Goal: Transaction & Acquisition: Subscribe to service/newsletter

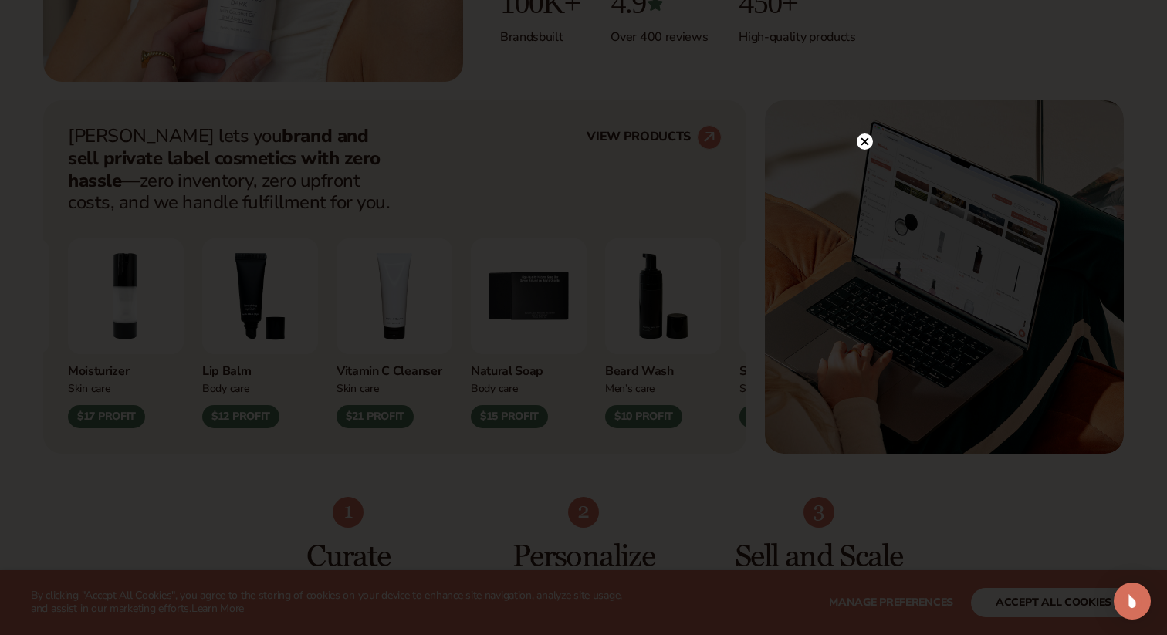
scroll to position [543, 0]
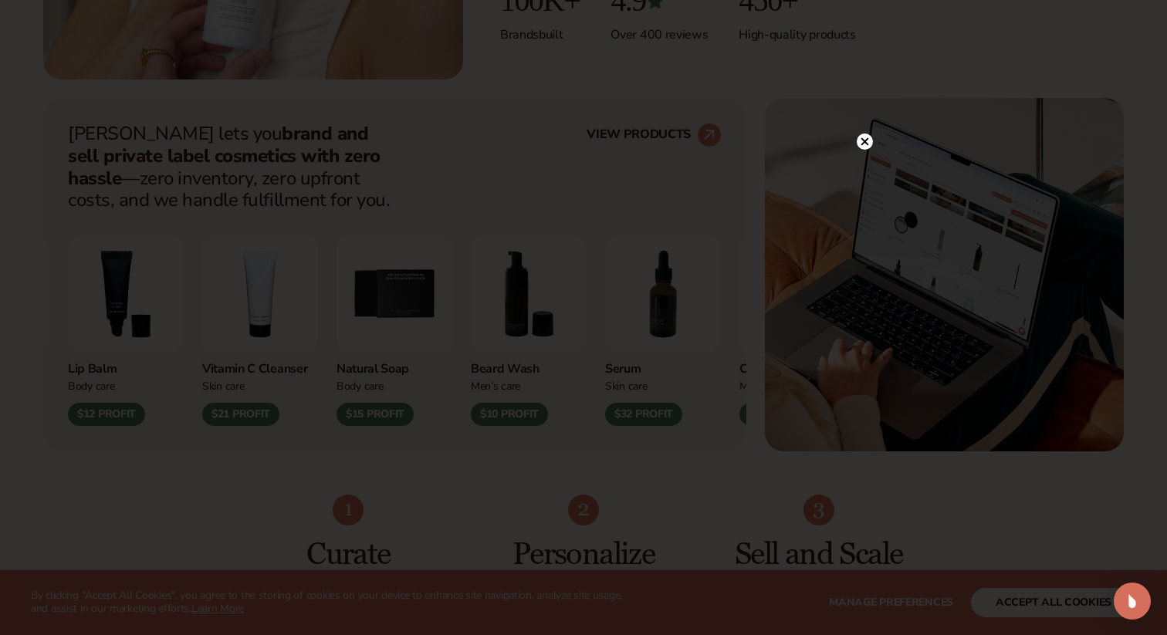
click at [864, 142] on icon at bounding box center [865, 142] width 8 height 8
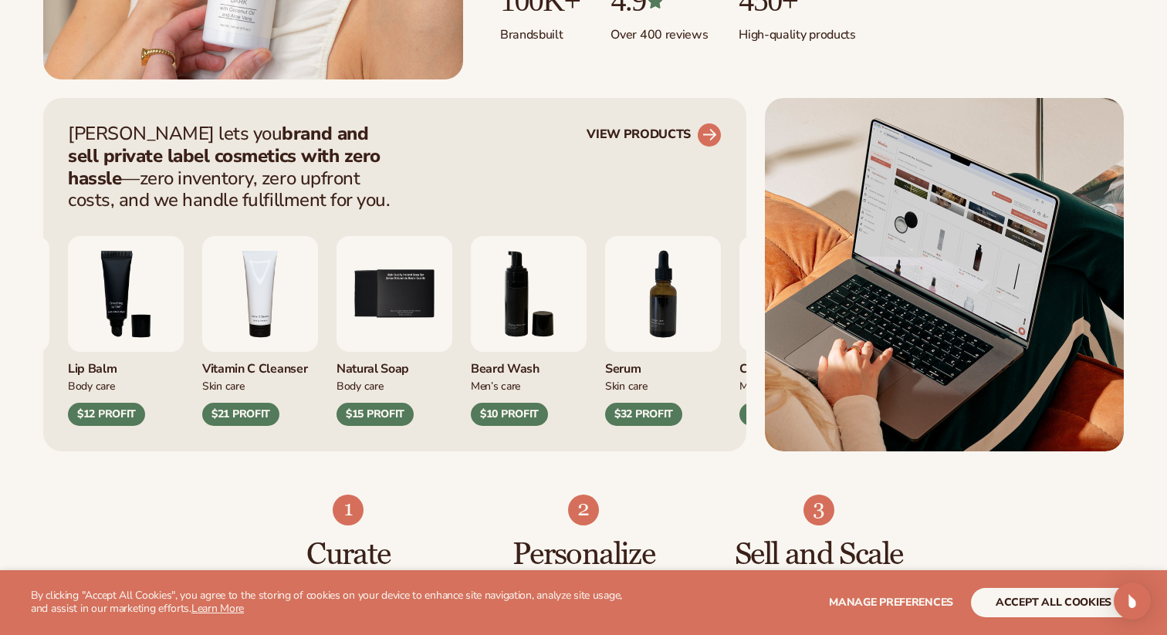
click at [709, 122] on icon at bounding box center [708, 134] width 35 height 35
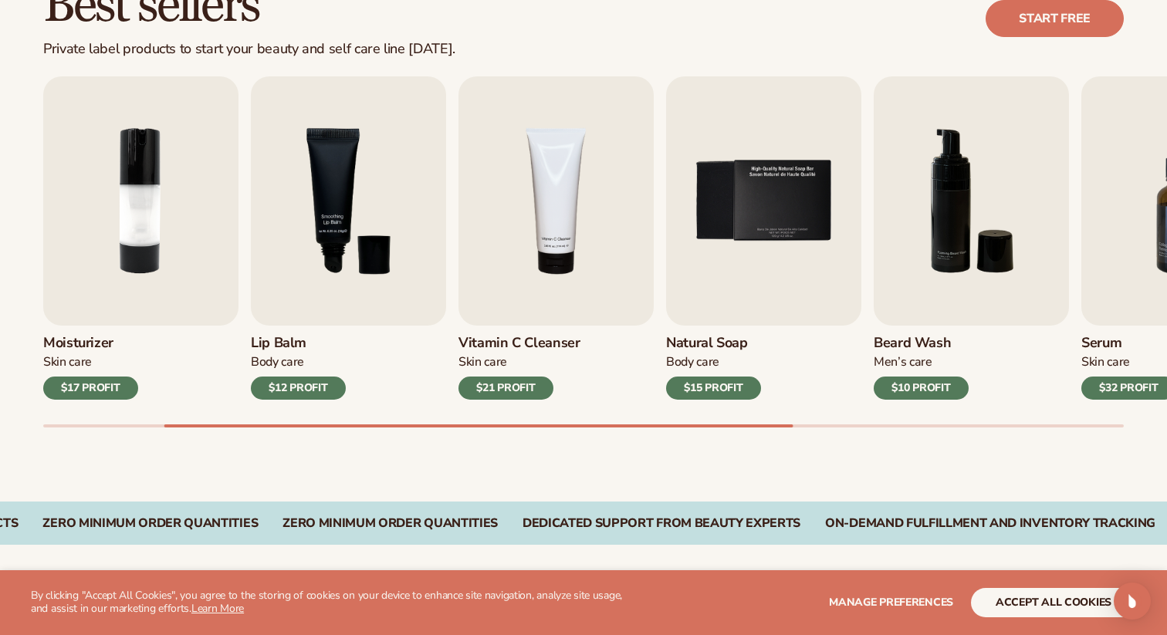
scroll to position [482, 0]
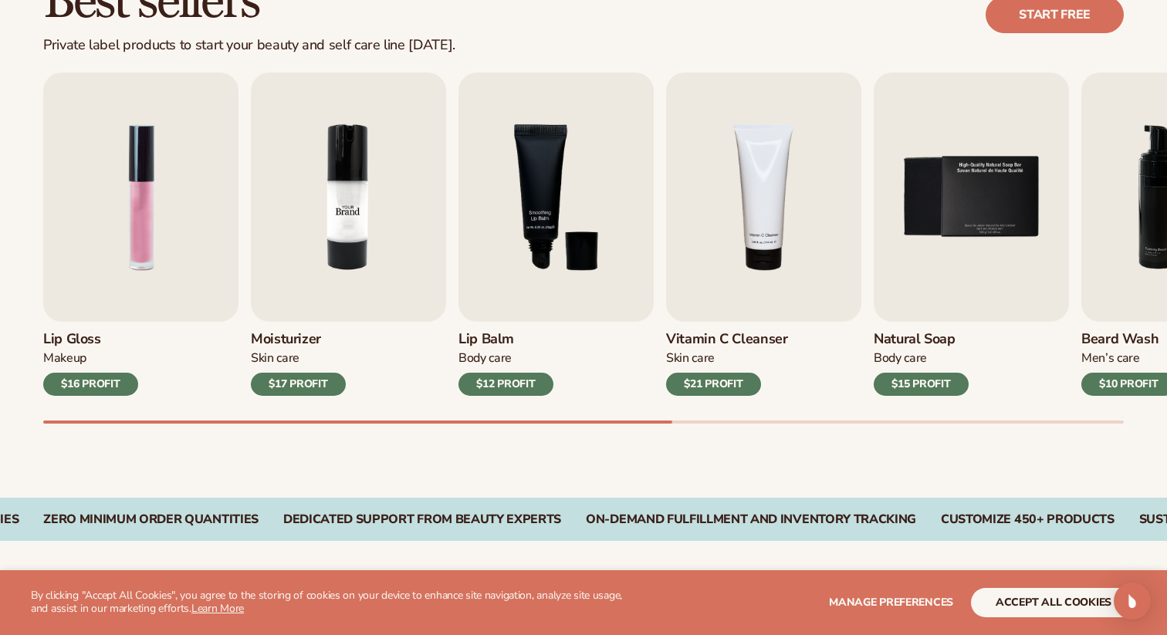
click at [362, 255] on img "2 / 9" at bounding box center [348, 197] width 195 height 249
click at [285, 338] on h3 "Moisturizer" at bounding box center [298, 339] width 95 height 17
click at [369, 245] on img "2 / 9" at bounding box center [348, 197] width 195 height 249
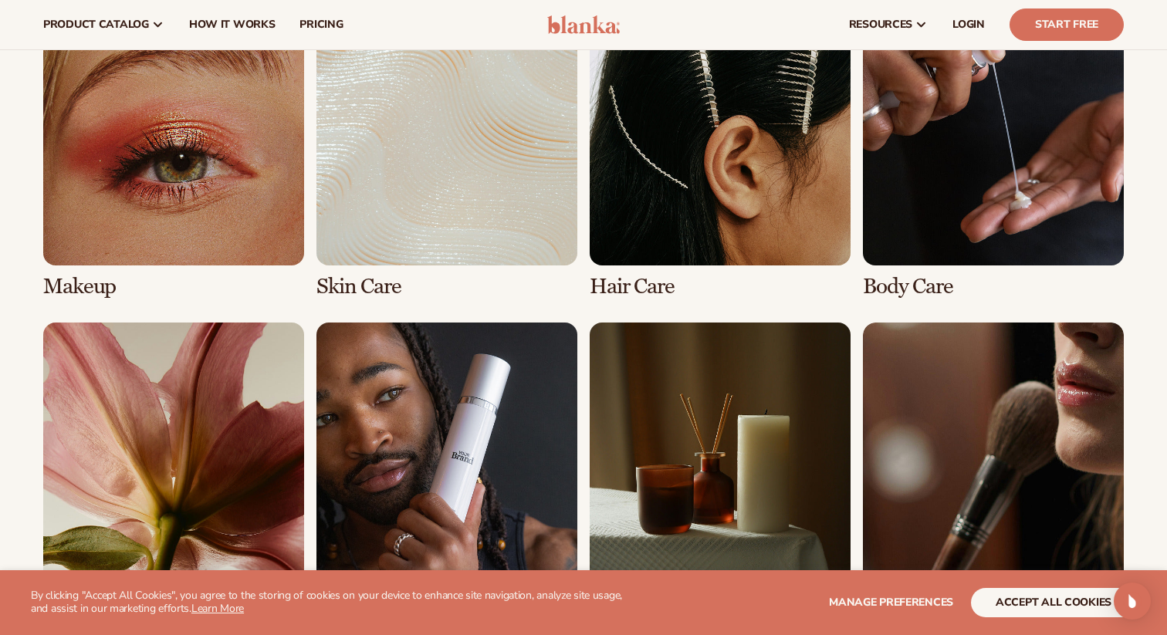
scroll to position [1077, 0]
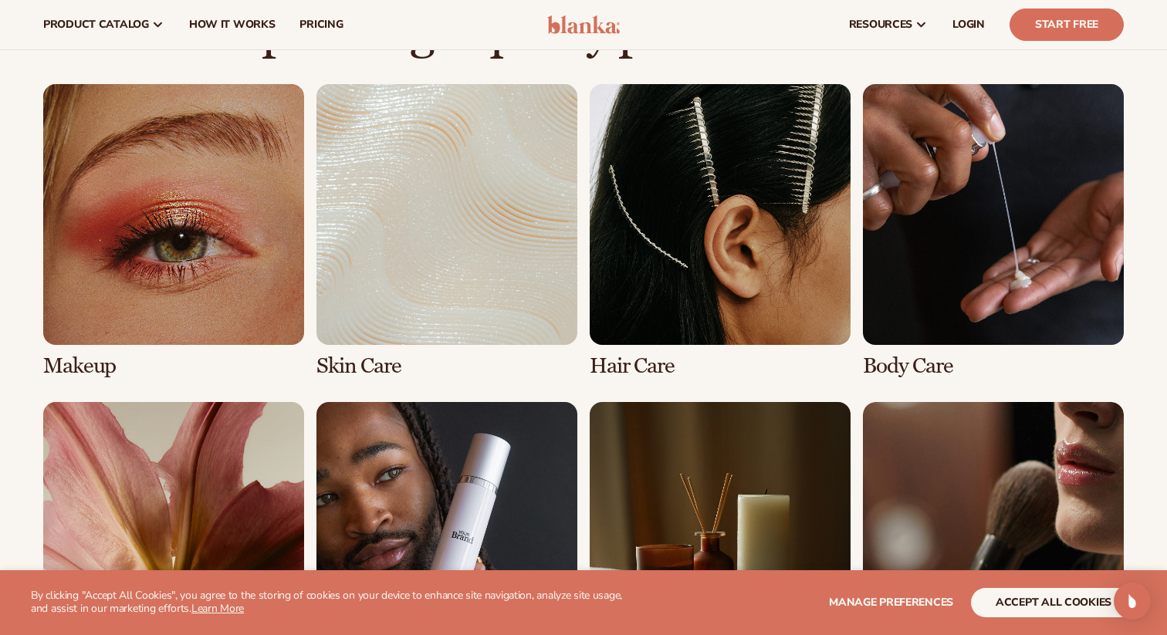
click at [244, 390] on div "Makeup [MEDICAL_DATA] Hair Care Body Care" at bounding box center [583, 390] width 1080 height 613
click at [257, 290] on link "1 / 8" at bounding box center [173, 231] width 261 height 294
click at [92, 365] on link "1 / 8" at bounding box center [173, 231] width 261 height 294
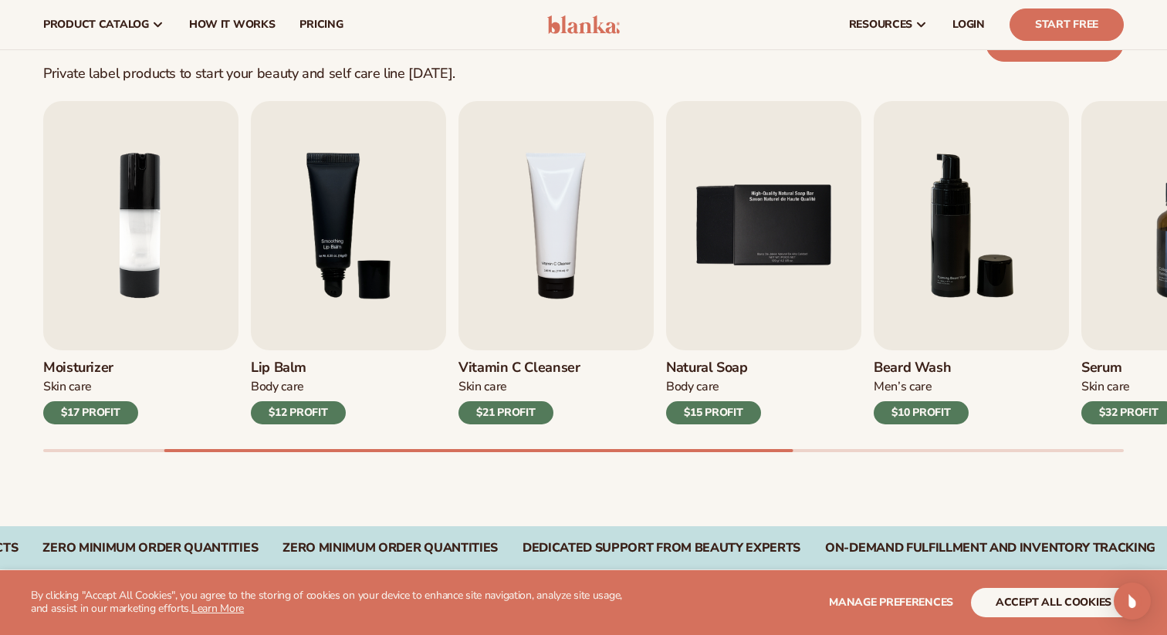
scroll to position [426, 0]
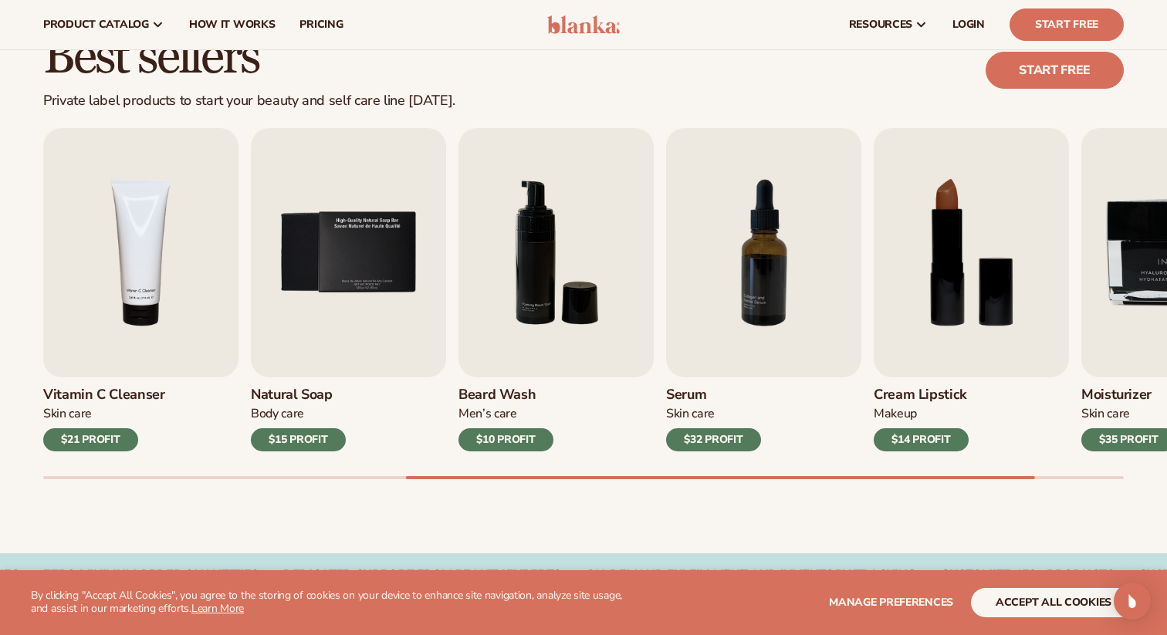
click at [84, 434] on div "$21 PROFIT" at bounding box center [90, 439] width 95 height 23
click at [100, 387] on h3 "Vitamin C Cleanser" at bounding box center [104, 395] width 122 height 17
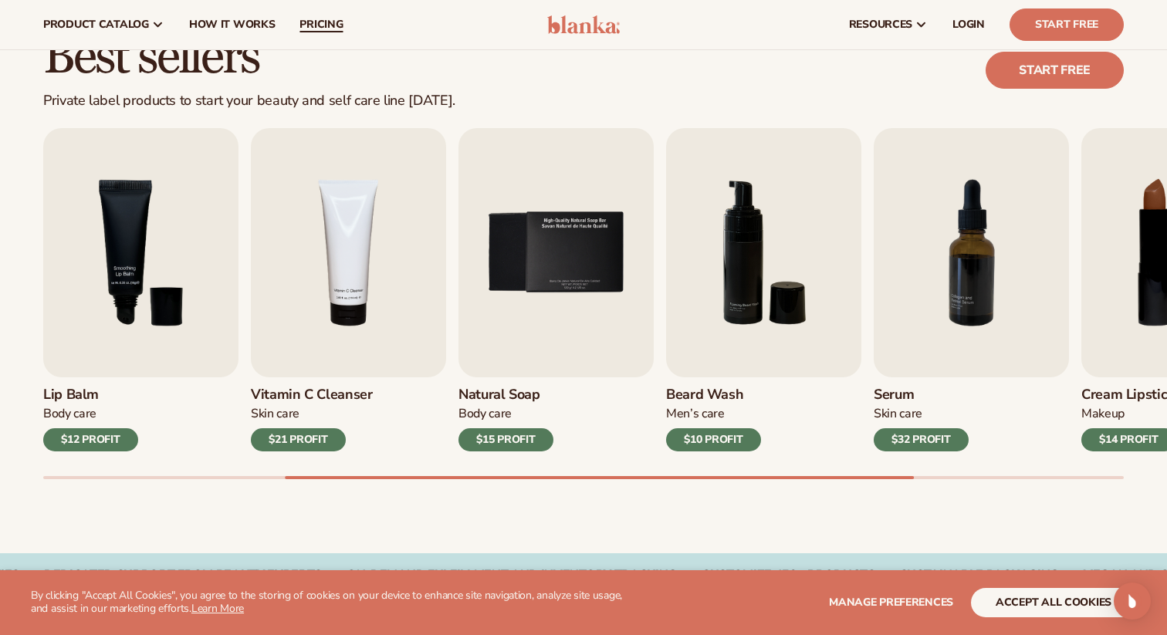
click at [342, 29] on link "pricing" at bounding box center [321, 24] width 68 height 49
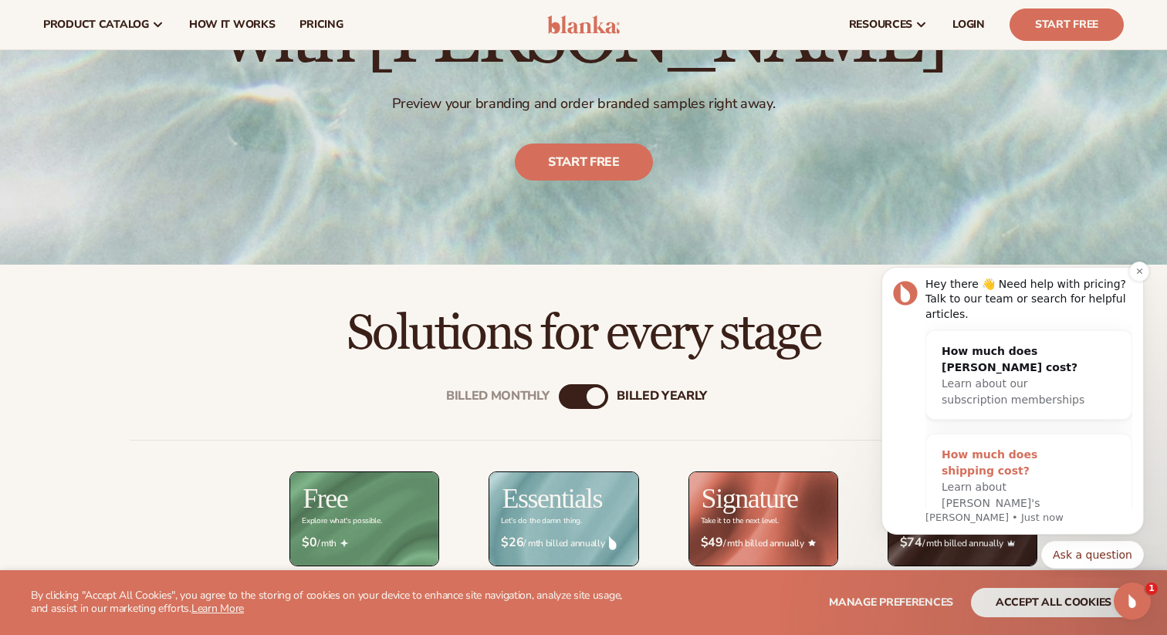
scroll to position [210, 0]
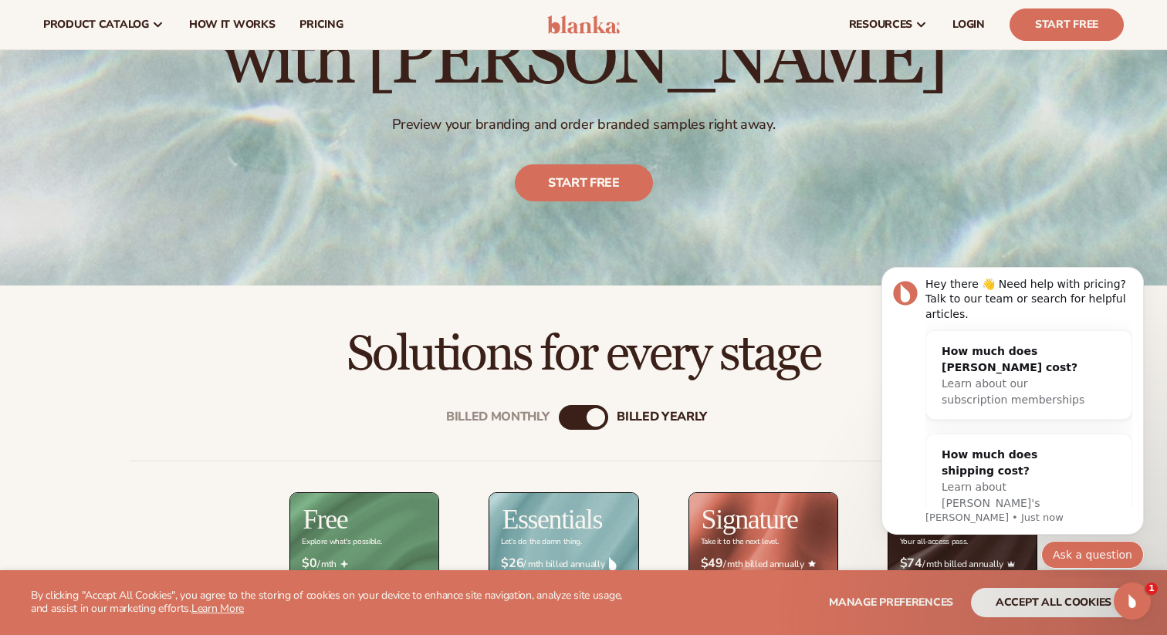
click at [1086, 543] on button "Ask a question" at bounding box center [1092, 555] width 103 height 28
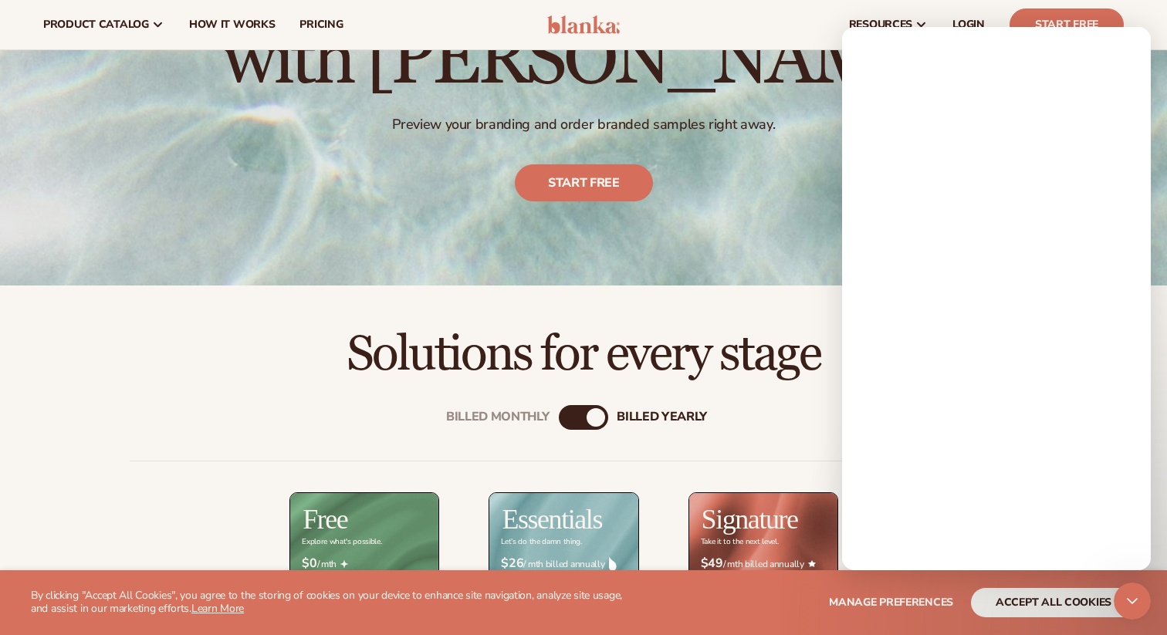
scroll to position [0, 0]
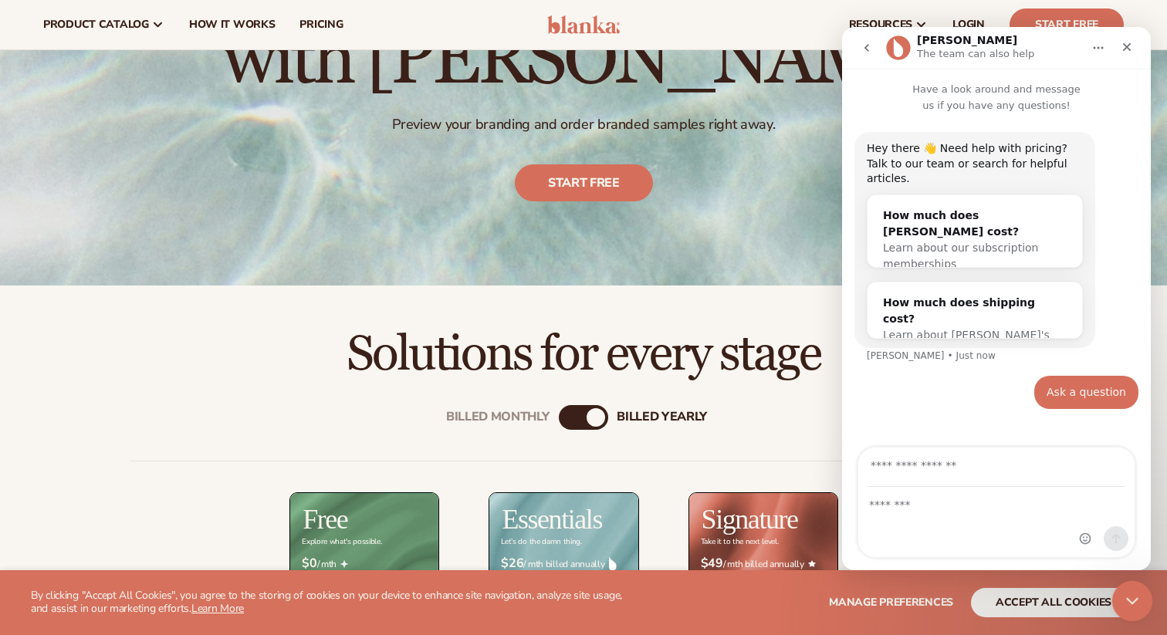
click at [1129, 594] on icon "Close Intercom Messenger" at bounding box center [1130, 599] width 19 height 19
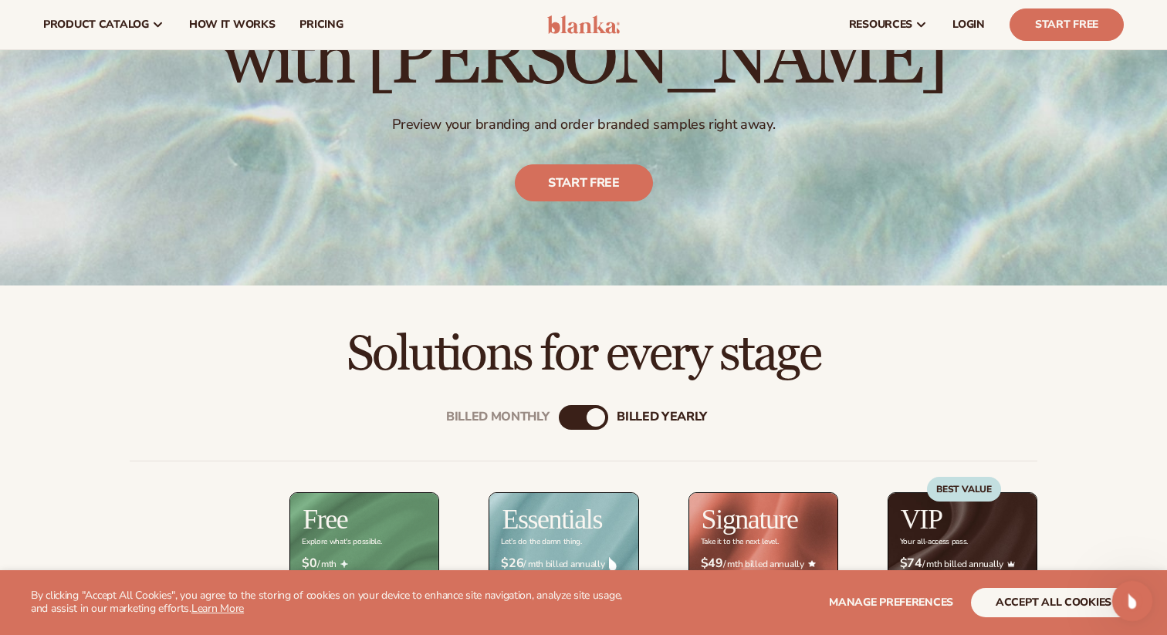
click at [1141, 600] on div "Open Intercom Messenger" at bounding box center [1129, 598] width 51 height 51
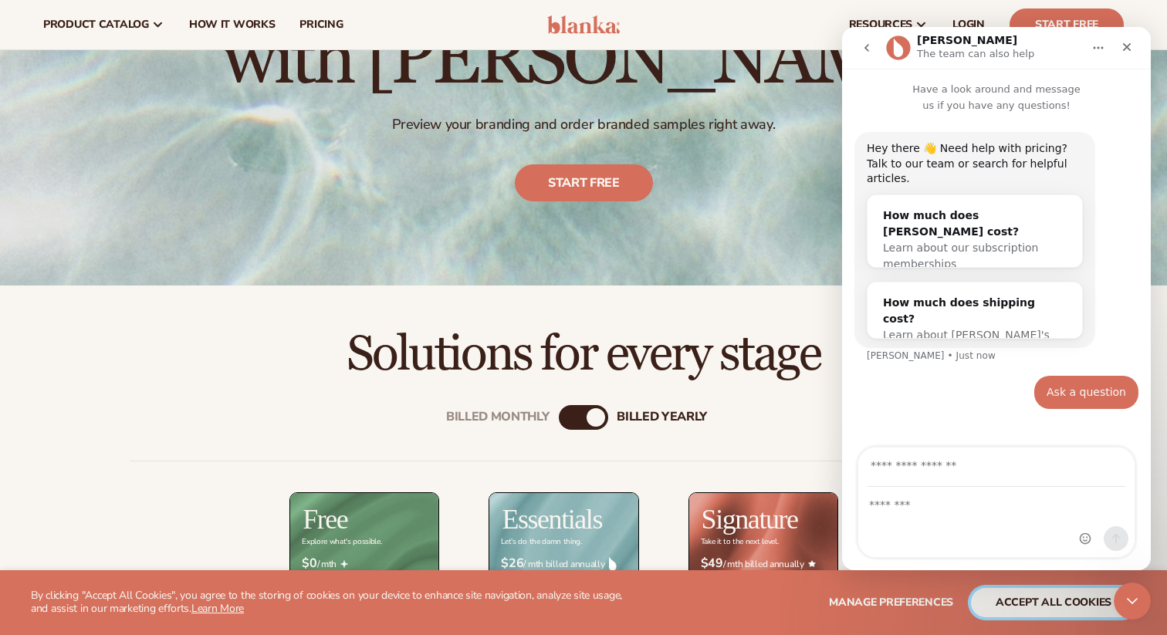
click at [1068, 598] on button "accept all cookies" at bounding box center [1053, 602] width 165 height 29
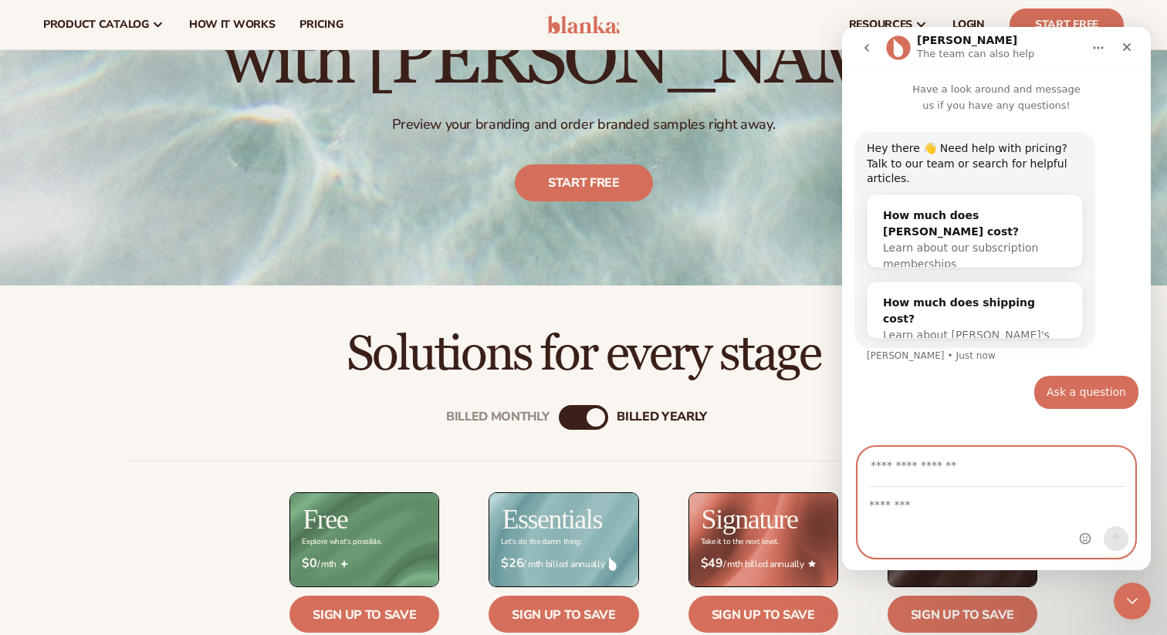
click at [992, 509] on textarea "Message…" at bounding box center [996, 501] width 276 height 26
type textarea "**********"
click at [1067, 477] on input "Your email" at bounding box center [996, 467] width 258 height 39
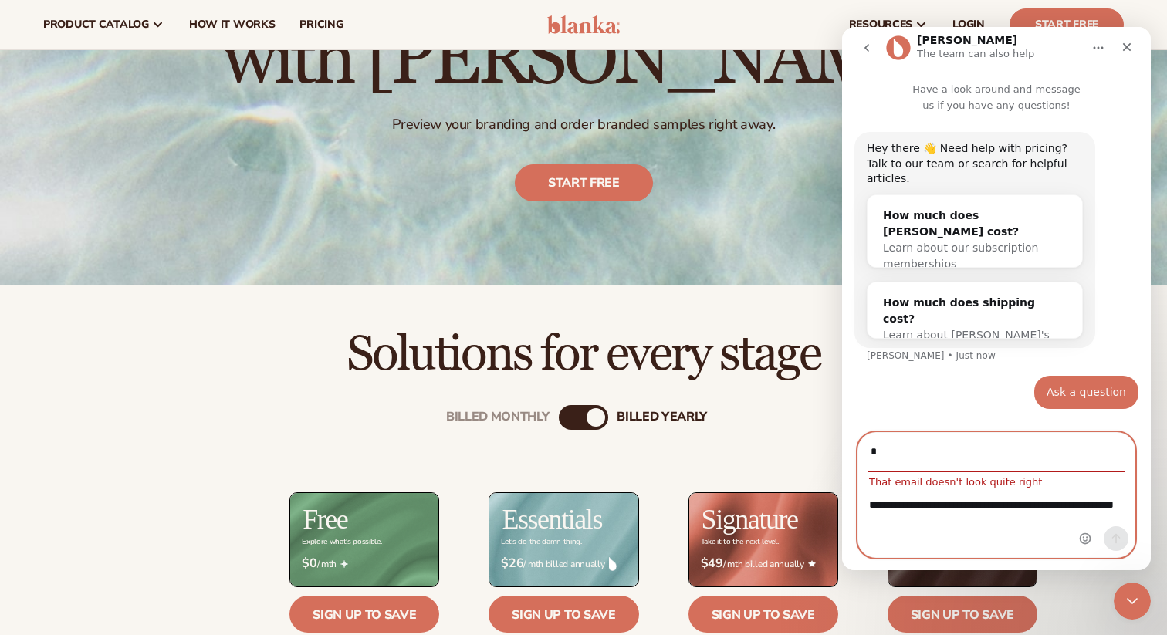
click at [1061, 458] on input "*" at bounding box center [996, 452] width 258 height 39
type input "**********"
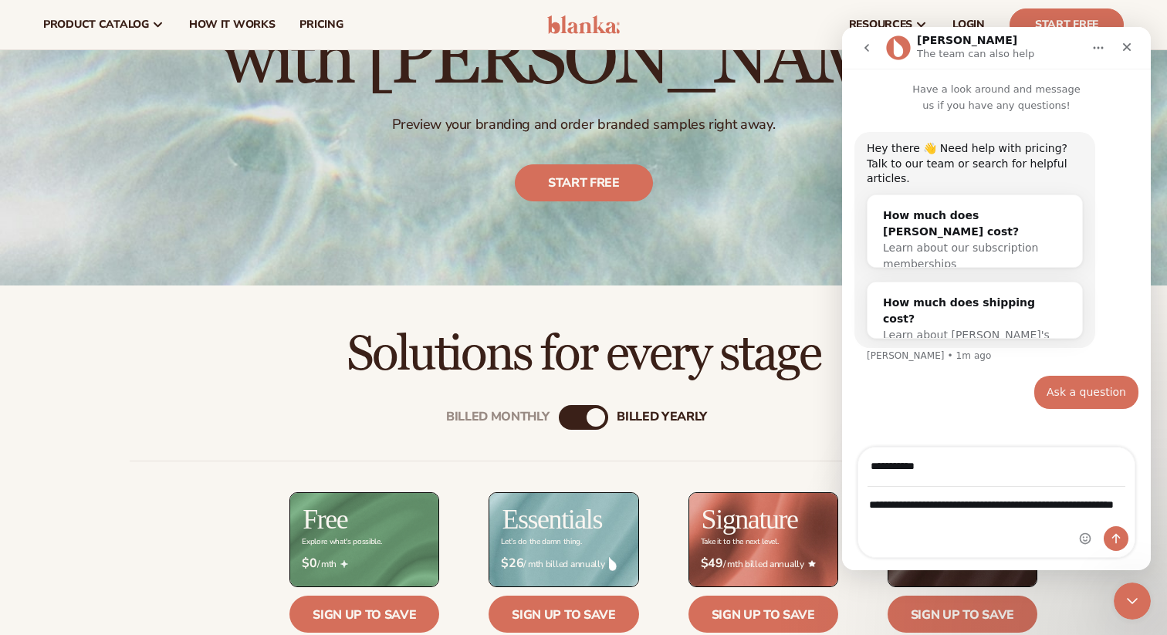
click at [1120, 552] on div "Intercom messenger" at bounding box center [1103, 541] width 49 height 31
click at [1113, 533] on icon "Send a message…" at bounding box center [1116, 538] width 12 height 12
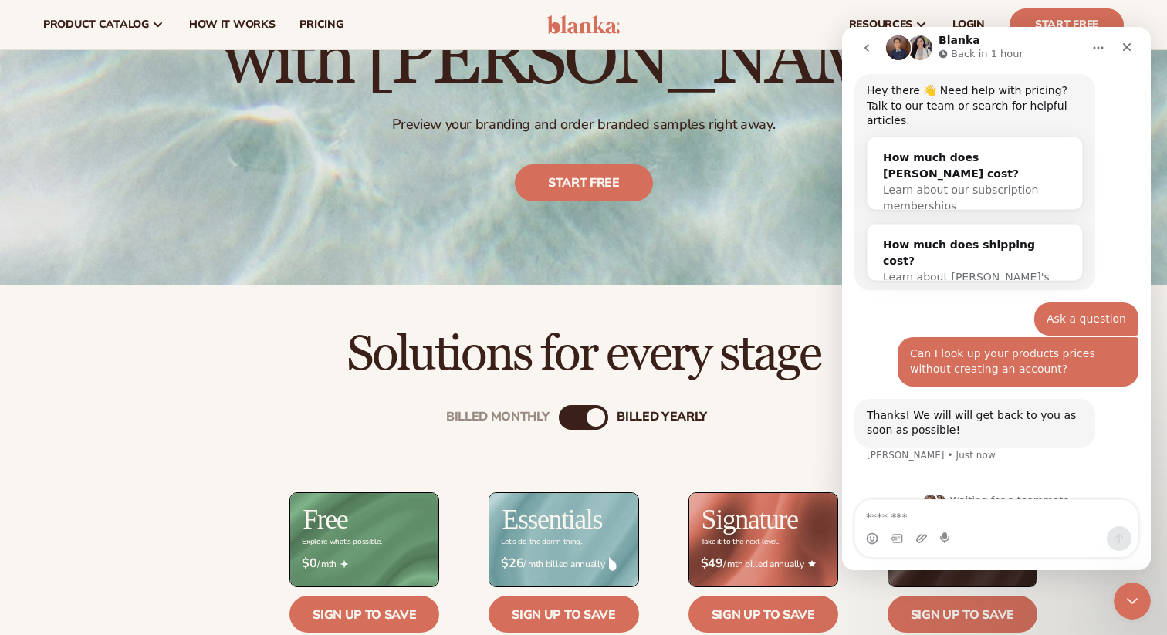
scroll to position [66, 0]
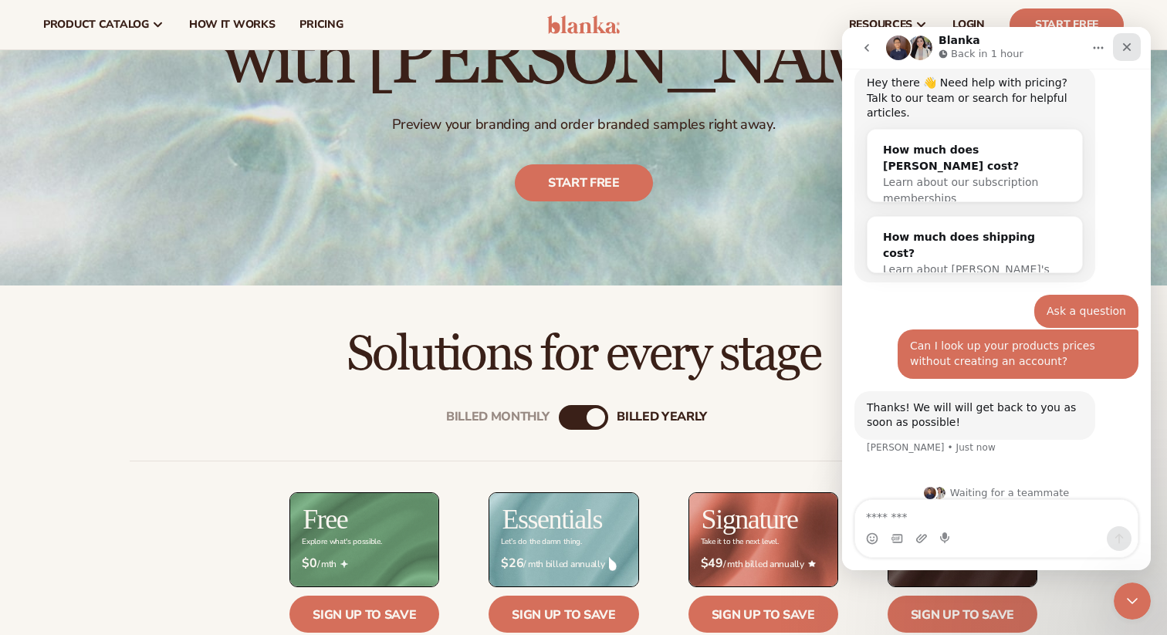
click at [1122, 53] on div "Close" at bounding box center [1127, 47] width 28 height 28
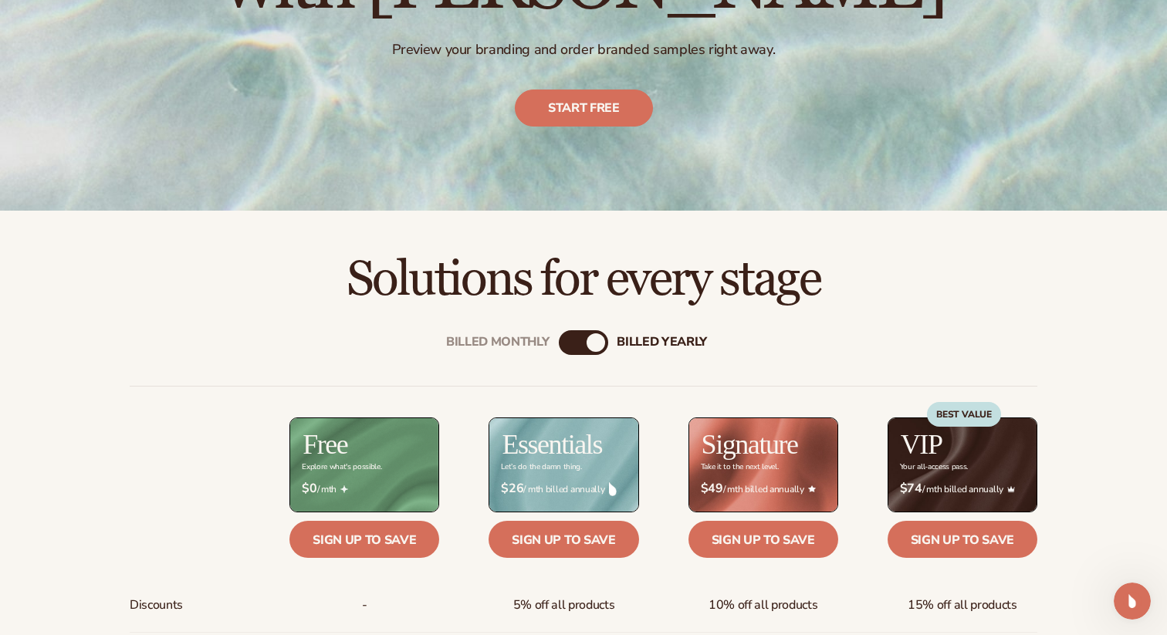
scroll to position [286, 0]
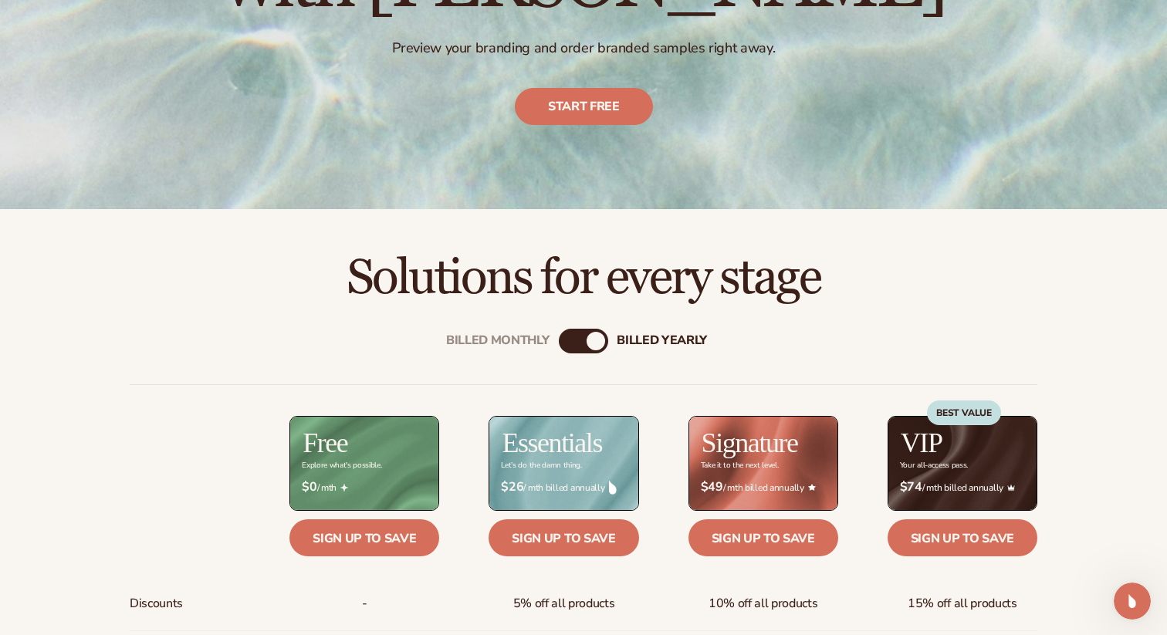
click at [577, 334] on div "Billed Monthly billed Yearly" at bounding box center [583, 341] width 49 height 25
click at [588, 342] on div "billed Yearly" at bounding box center [596, 341] width 19 height 19
drag, startPoint x: 594, startPoint y: 338, endPoint x: 573, endPoint y: 338, distance: 20.8
click at [573, 338] on div "Billed Monthly billed Yearly" at bounding box center [583, 341] width 49 height 25
click at [598, 304] on h2 "Solutions for every stage" at bounding box center [583, 278] width 1080 height 52
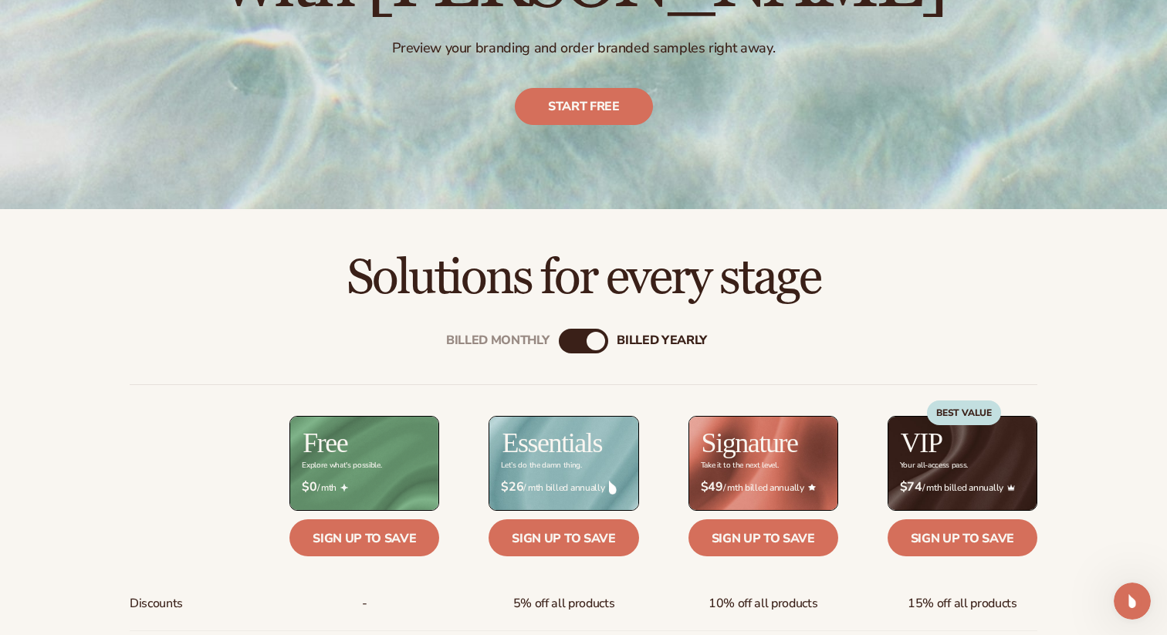
click at [595, 341] on div "billed Yearly" at bounding box center [596, 341] width 19 height 19
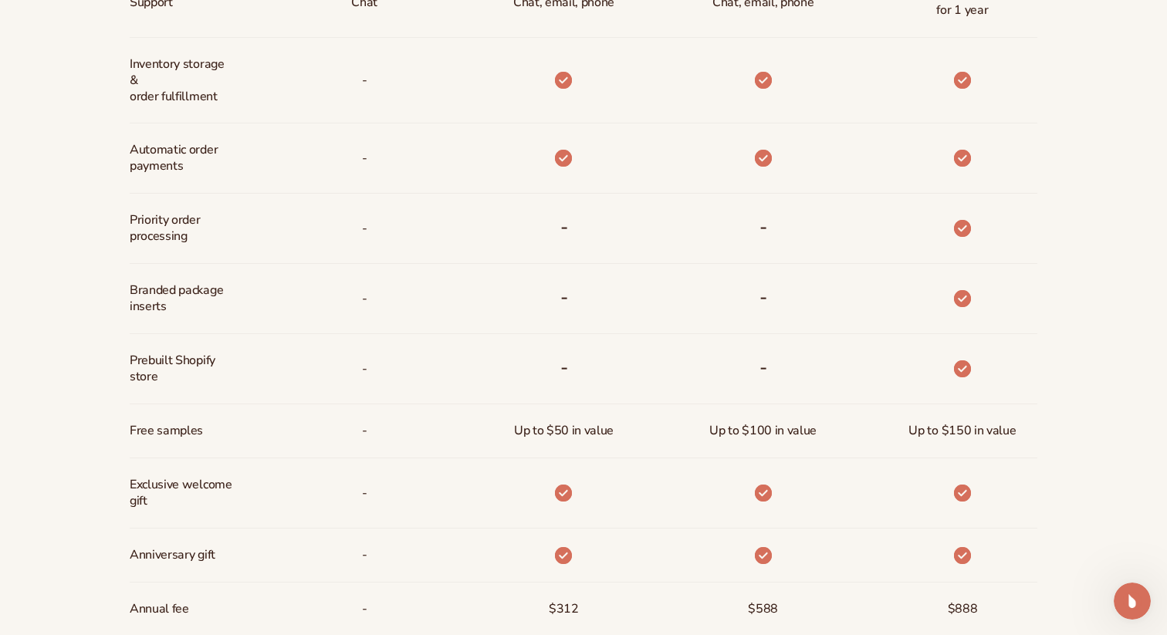
scroll to position [996, 0]
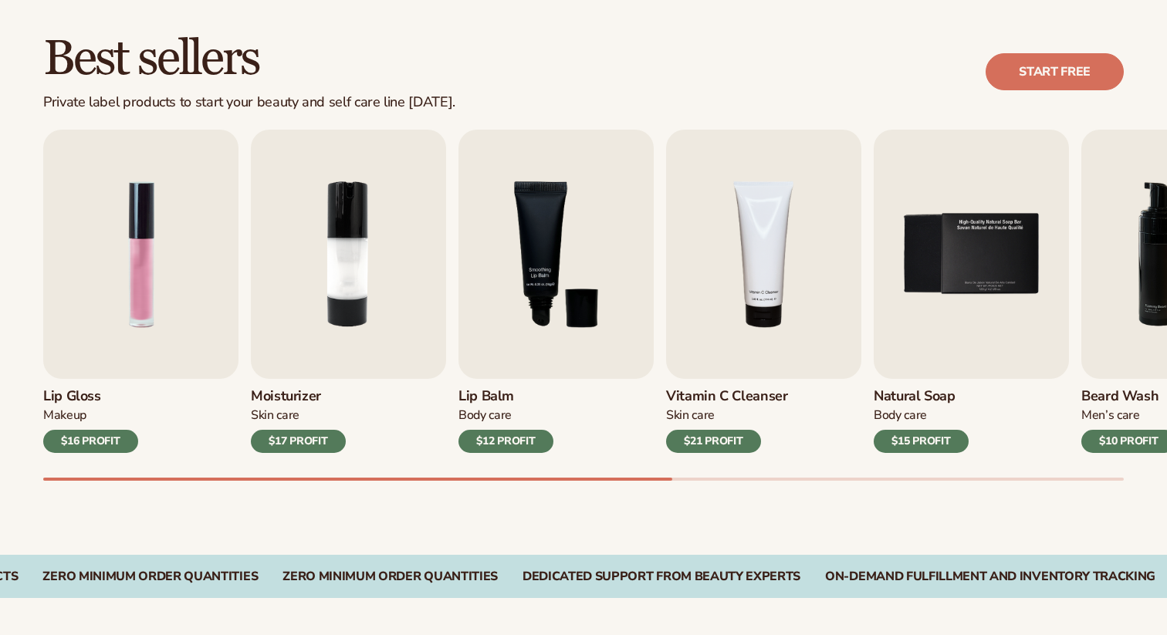
scroll to position [426, 0]
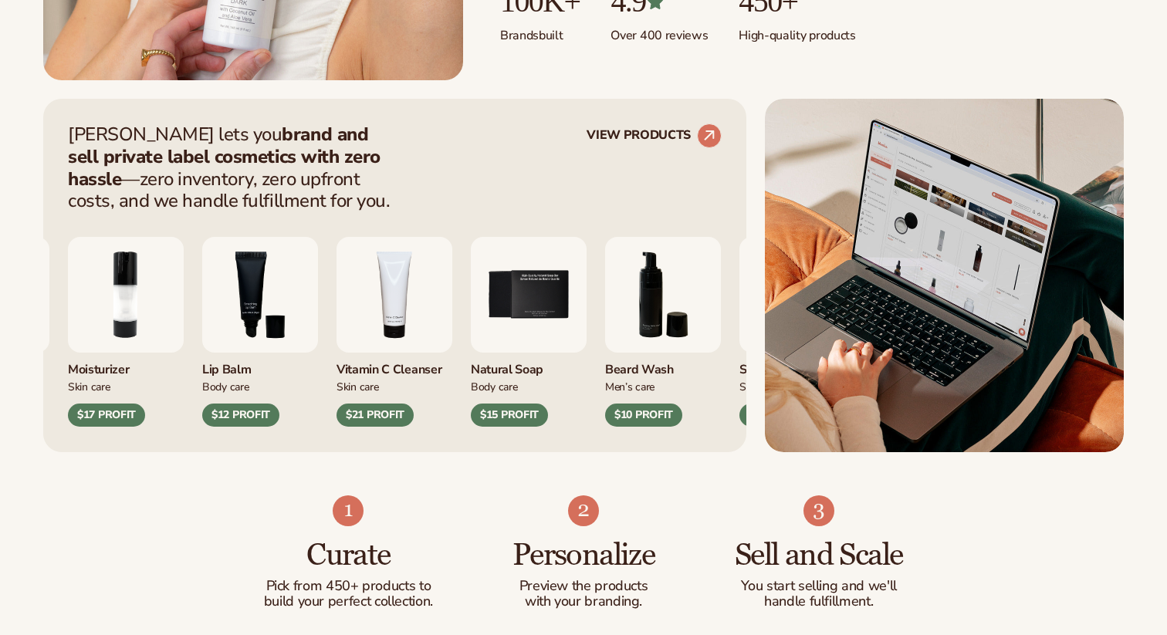
scroll to position [543, 0]
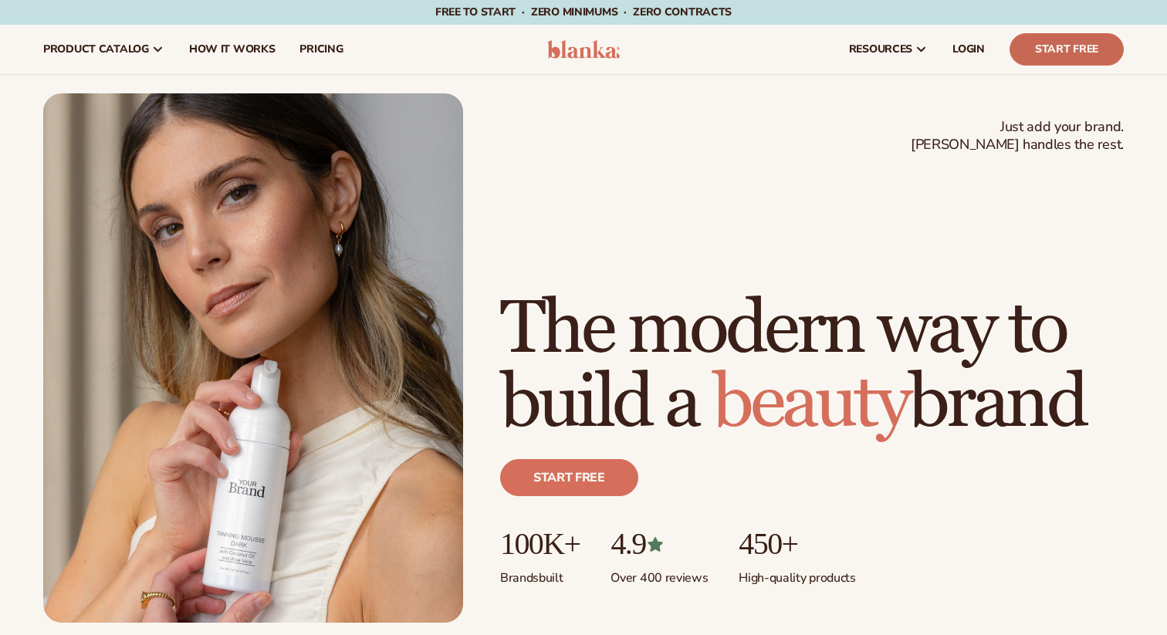
click at [1114, 42] on link "Start Free" at bounding box center [1066, 49] width 114 height 32
